Goal: Task Accomplishment & Management: Manage account settings

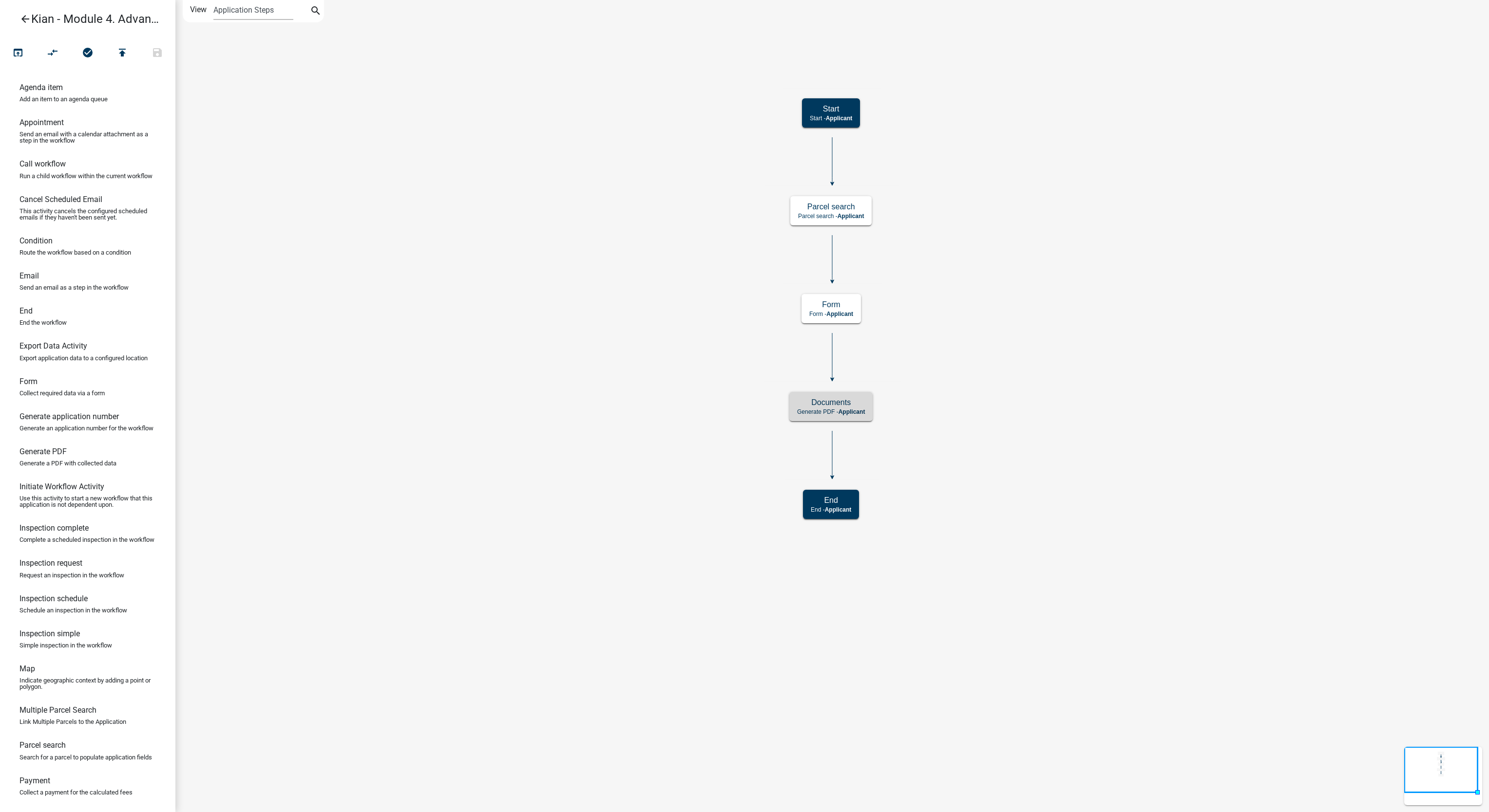
click at [19, 19] on link "arrow_back Kian - Module 4. Advanced PDF Creation" at bounding box center [84, 19] width 152 height 23
click at [24, 20] on icon "arrow_back" at bounding box center [26, 20] width 12 height 13
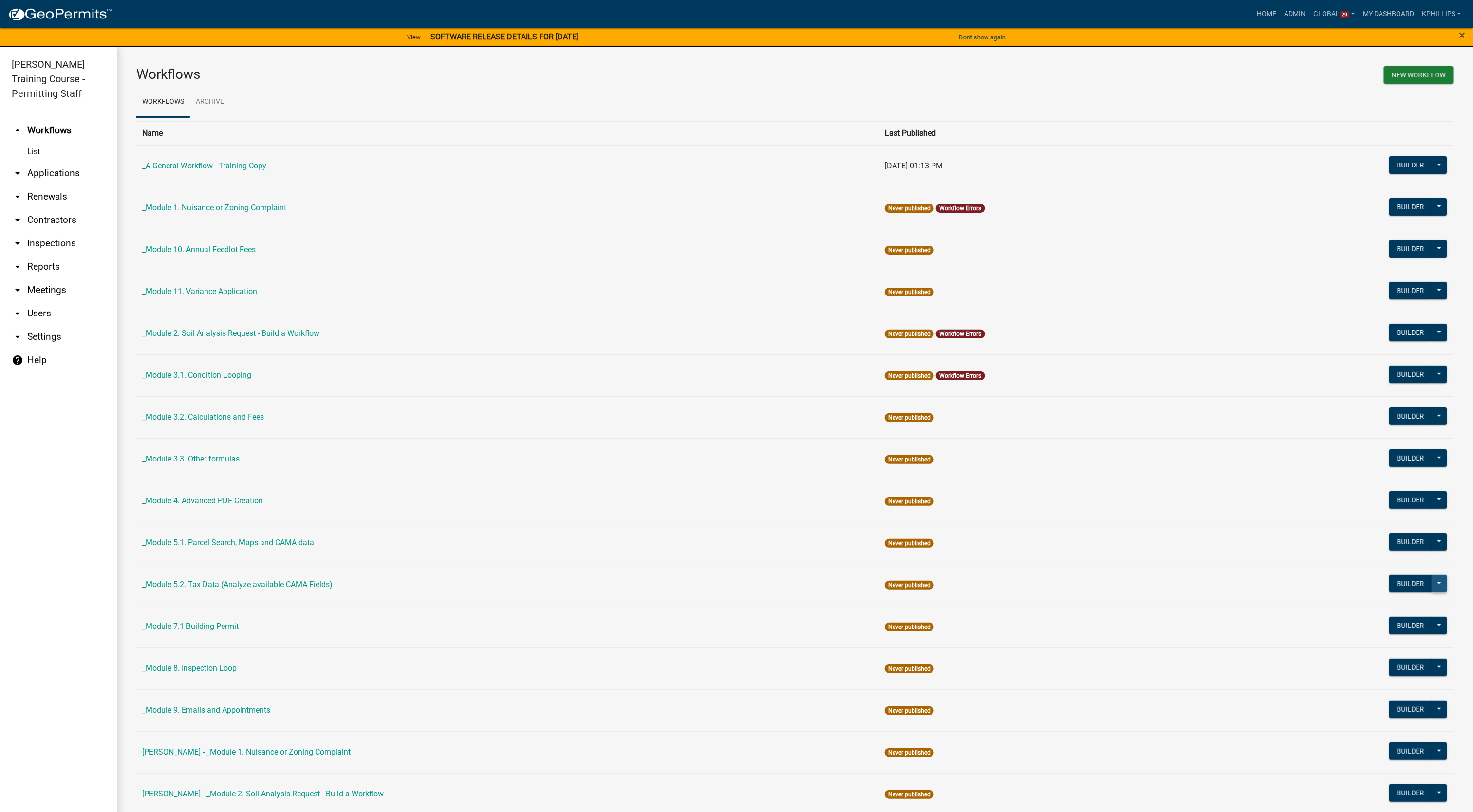
click at [1432, 587] on button at bounding box center [1439, 584] width 16 height 17
click at [1375, 709] on button "Copy" at bounding box center [1406, 703] width 81 height 23
select select "72333dac-e865-458e-bee2-379770c70e0c"
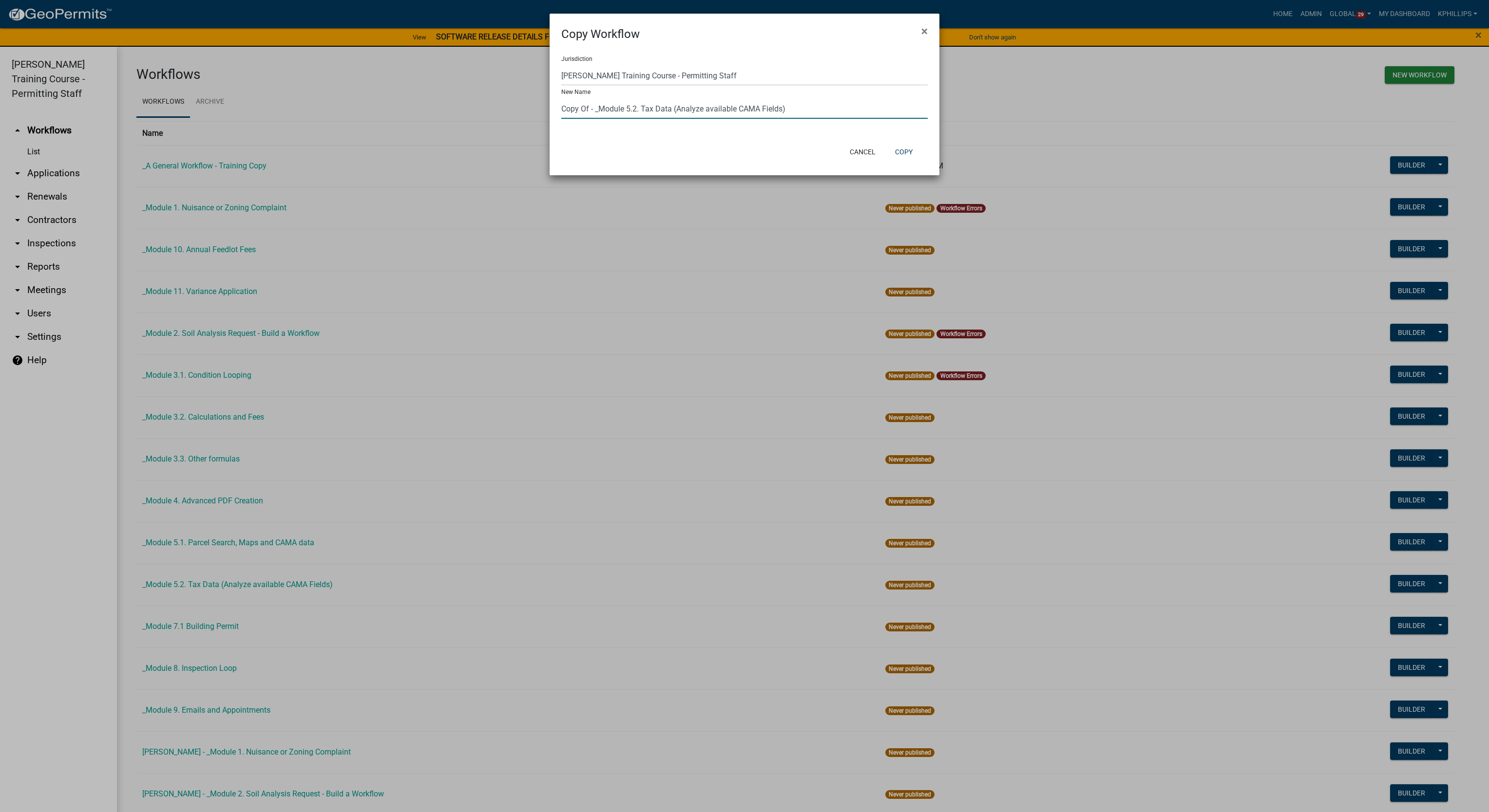
click at [589, 107] on input "Copy Of - _Module 5.2. Tax Data (Analyze available CAMA Fields)" at bounding box center [744, 109] width 366 height 20
type input "Kian - Module 5.2. Tax Data (Analyze available CAMA Fields)"
click at [905, 150] on button "Copy" at bounding box center [904, 152] width 33 height 17
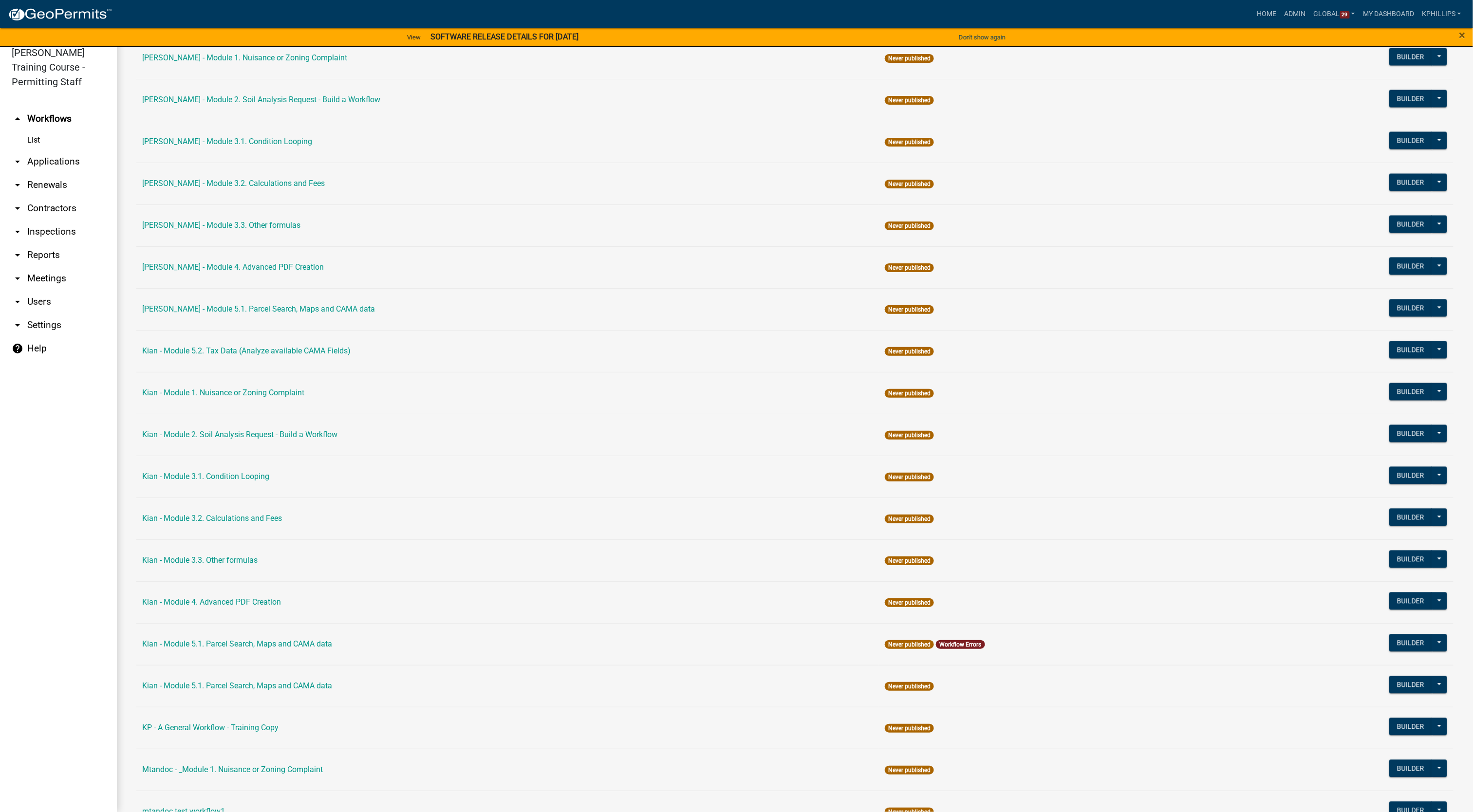
scroll to position [1238, 0]
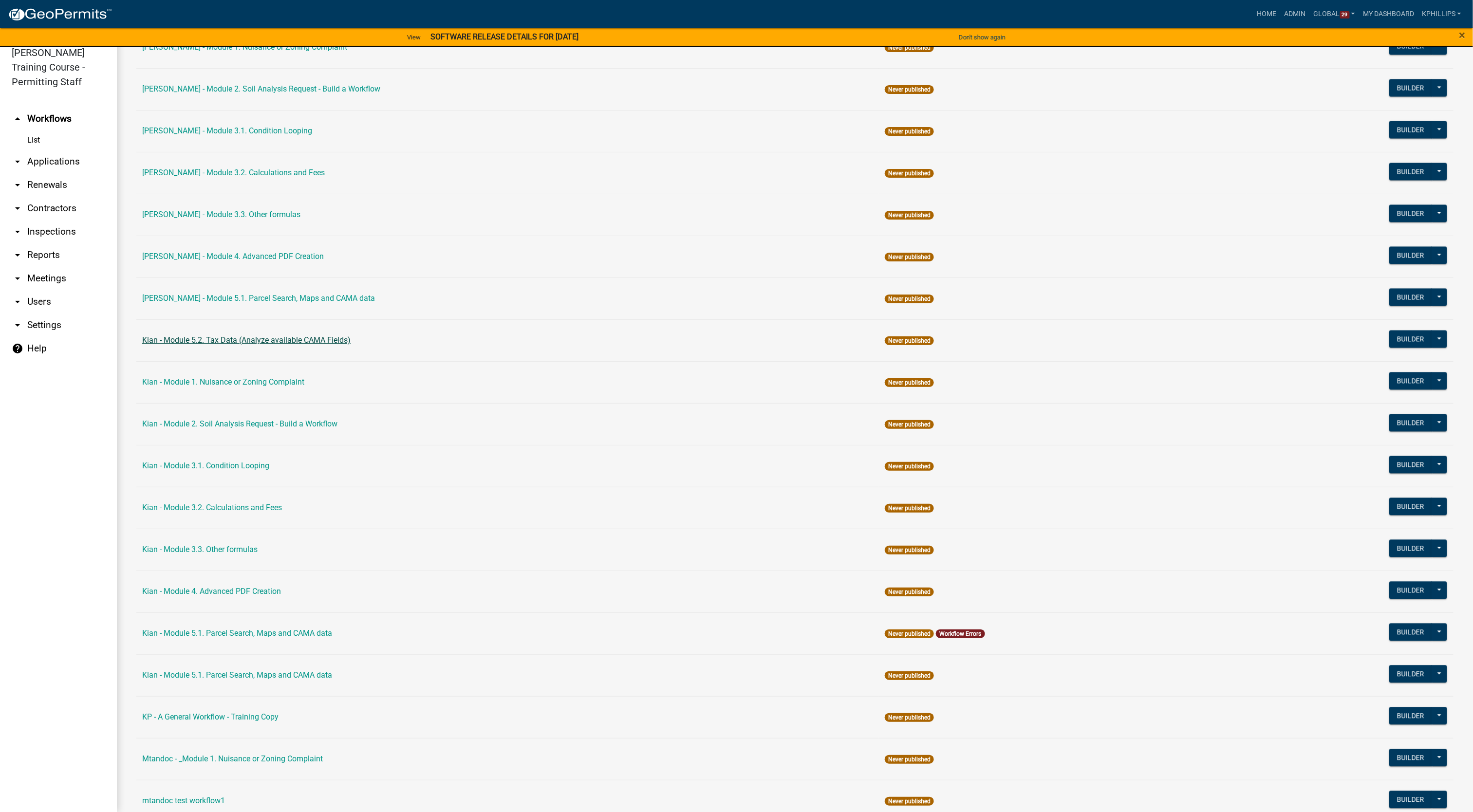
click at [278, 345] on link "Kian - Module 5.2. Tax Data (Analyze available CAMA Fields)" at bounding box center [246, 340] width 209 height 9
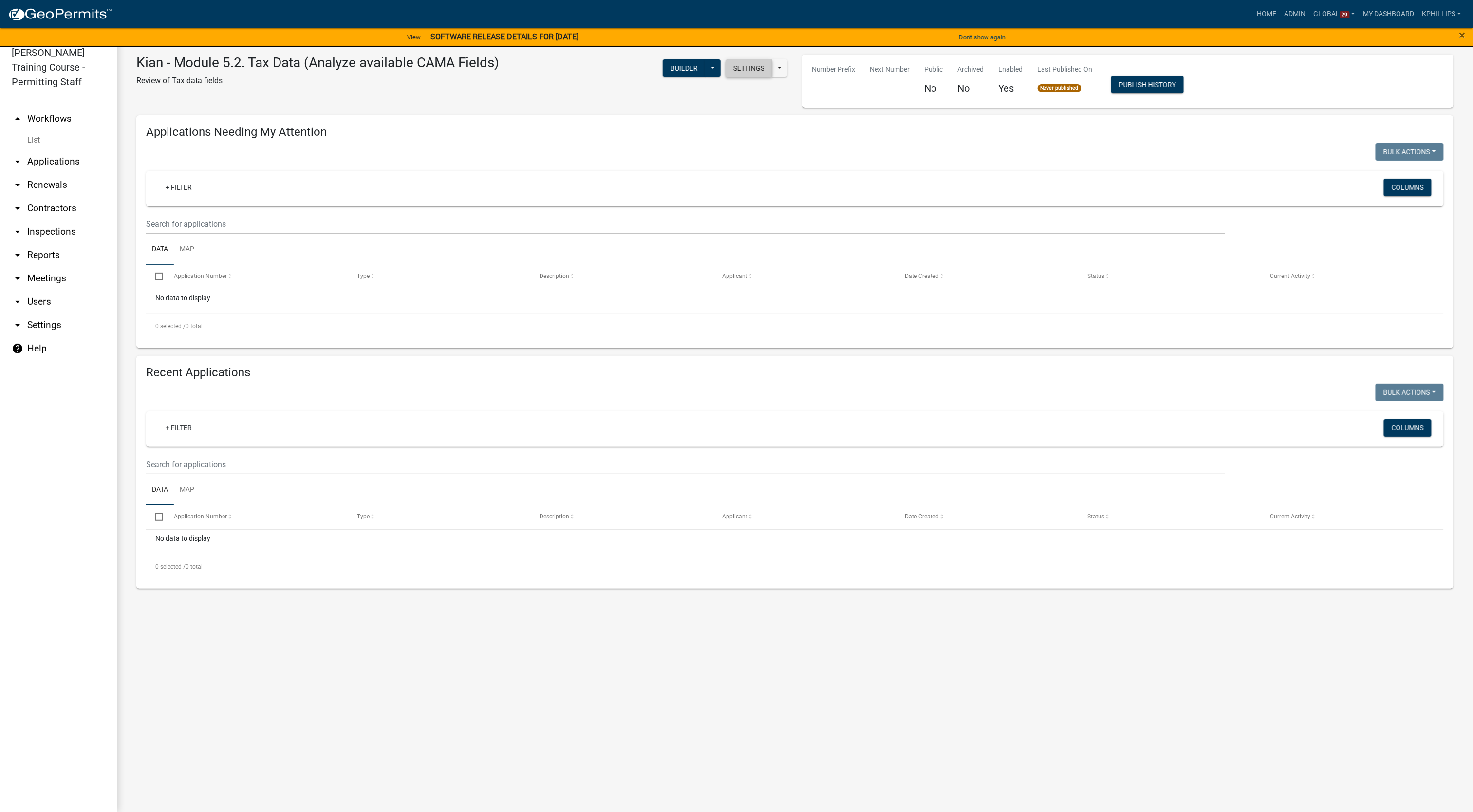
click at [754, 67] on button "Settings" at bounding box center [749, 68] width 46 height 17
select select "1915ea58-7059-4941-9cac-dbbdee29afec"
select select "3"
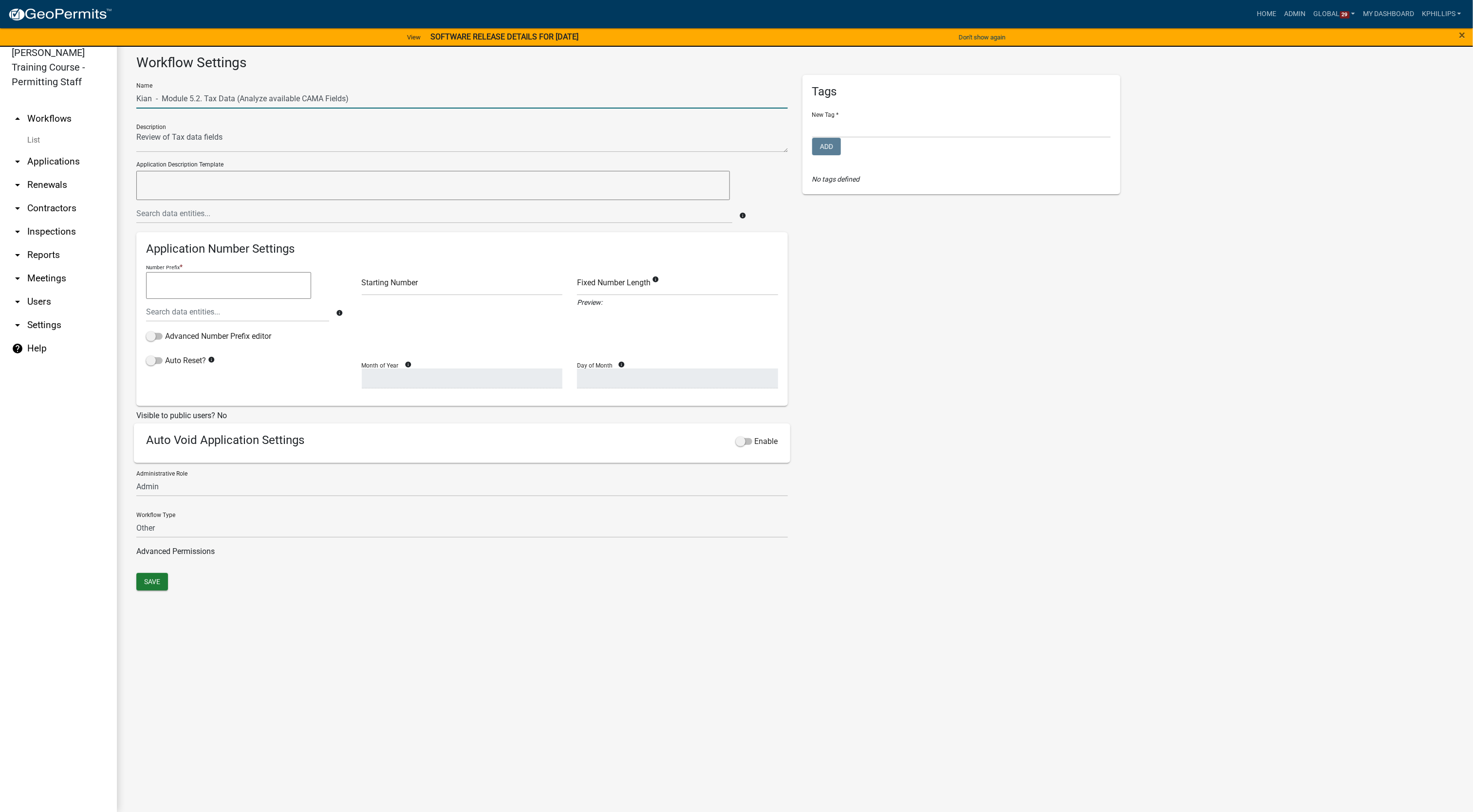
click at [161, 96] on input "Kian - Module 5.2. Tax Data (Analyze available CAMA Fields)" at bounding box center [462, 99] width 652 height 20
type input "Kian - Module 5.2. Tax Data (Analyze available CAMA Fields)"
click at [161, 584] on button "Save" at bounding box center [152, 582] width 31 height 17
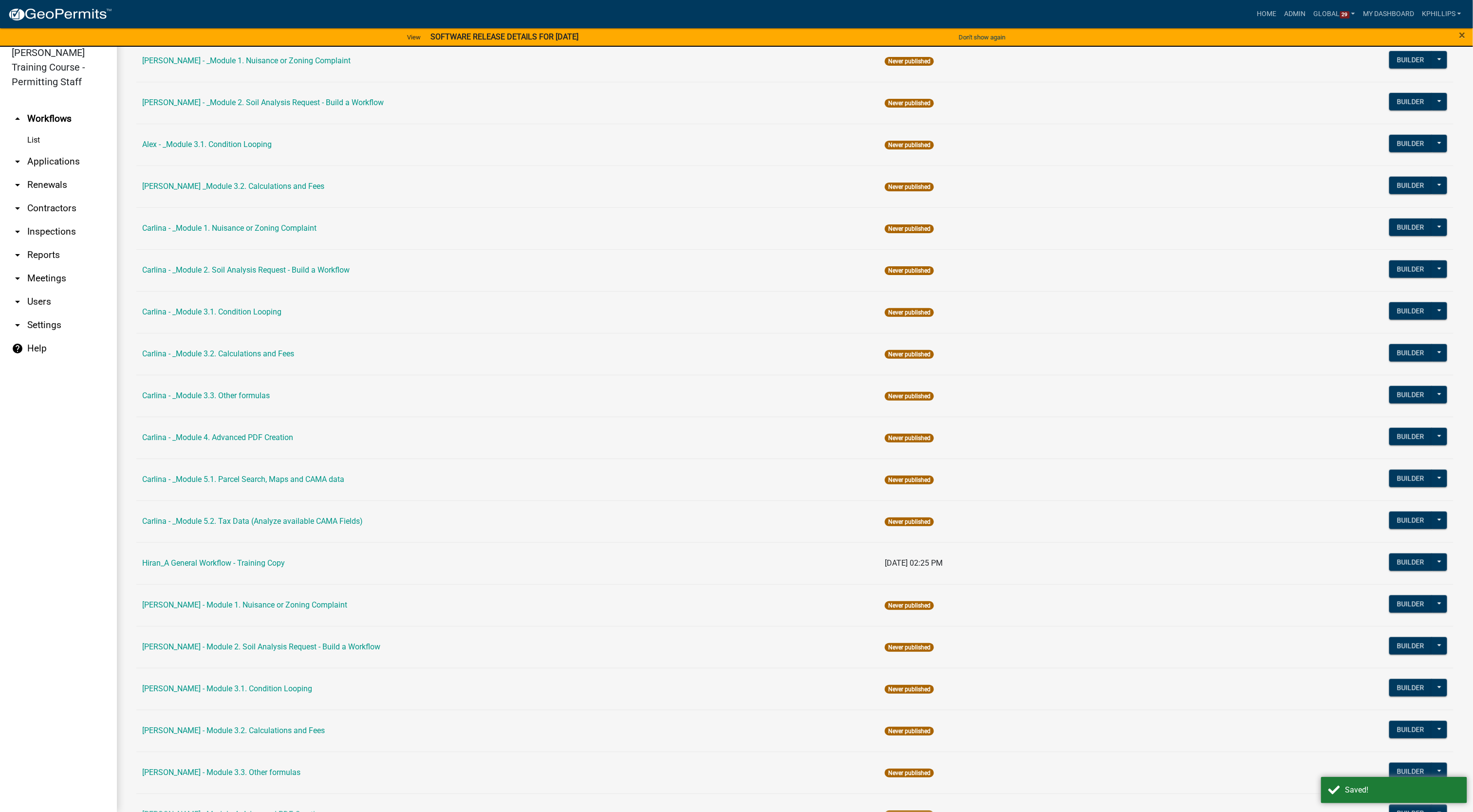
scroll to position [1361, 0]
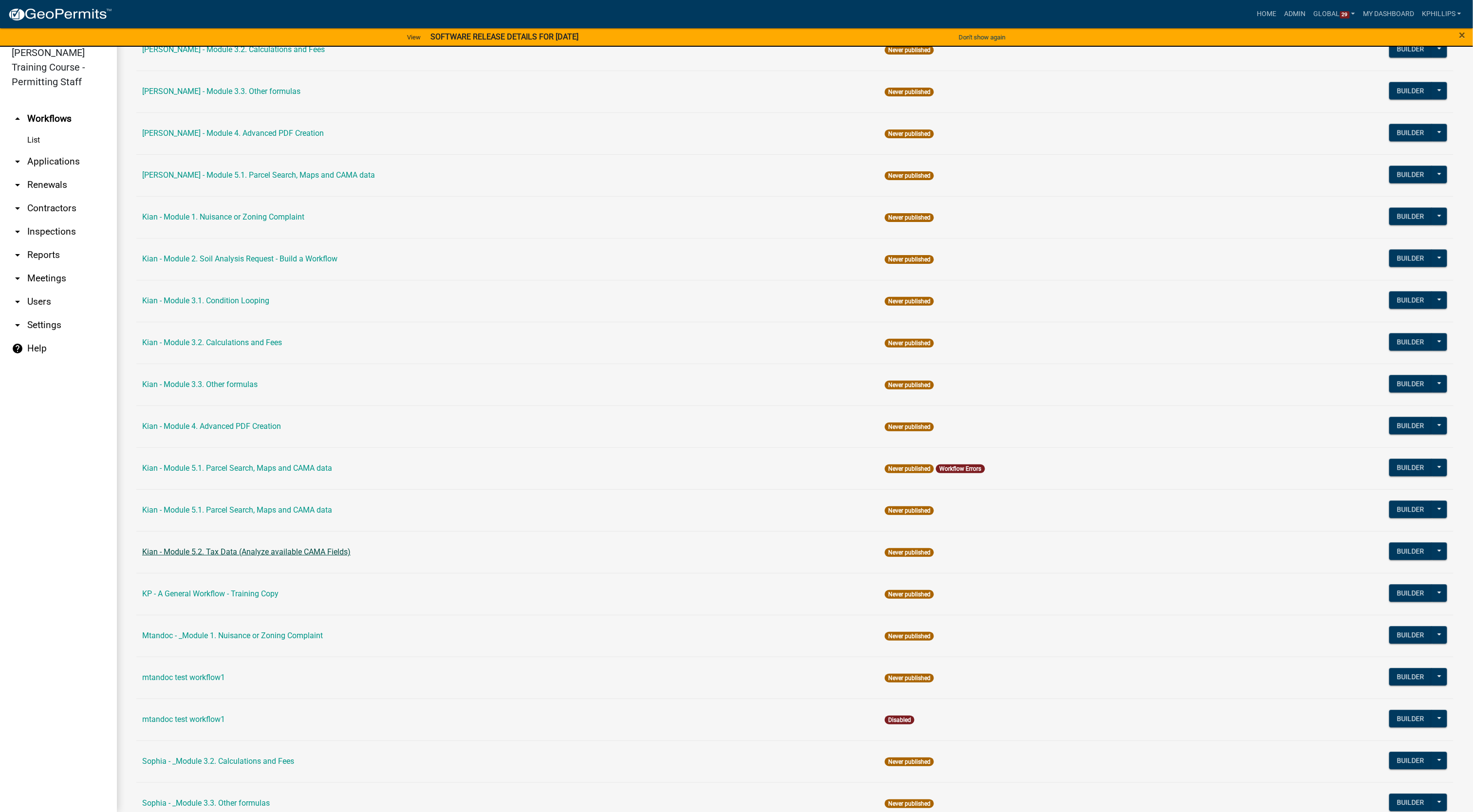
drag, startPoint x: 357, startPoint y: 563, endPoint x: 161, endPoint y: 567, distance: 196.0
click at [161, 567] on td "Kian - Module 5.2. Tax Data (Analyze available CAMA Fields)" at bounding box center [508, 552] width 742 height 42
copy link "Module 5.2. Tax Data (Analyze available CAMA Fields)"
